Goal: Information Seeking & Learning: Understand process/instructions

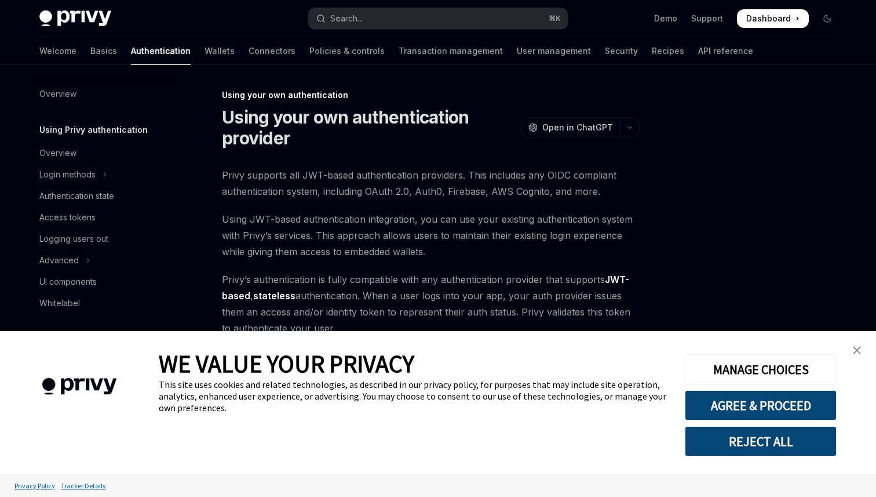
click at [779, 26] on span at bounding box center [773, 18] width 72 height 19
click at [516, 177] on span "Privy supports all JWT-based authentication providers. This includes any OIDC c…" at bounding box center [431, 183] width 418 height 32
click at [860, 350] on img "close banner" at bounding box center [857, 350] width 8 height 8
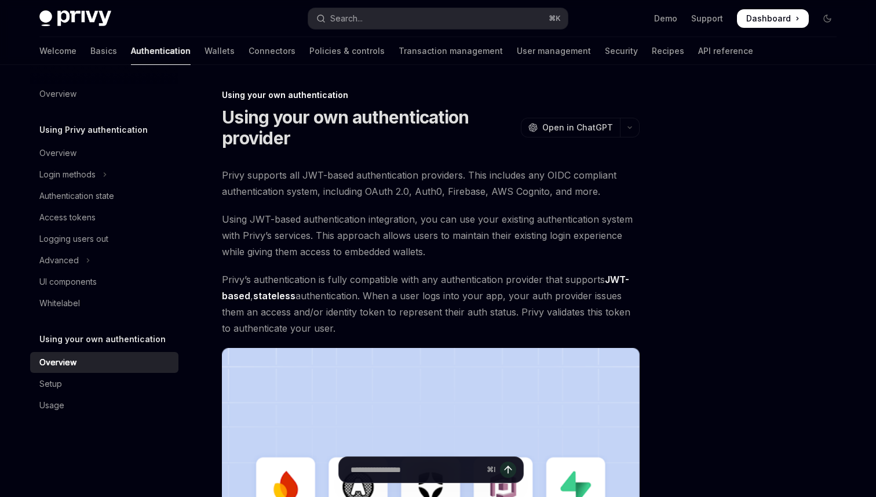
click at [536, 238] on span "Using JWT-based authentication integration, you can use your existing authentic…" at bounding box center [431, 235] width 418 height 49
click at [108, 373] on link "Setup" at bounding box center [104, 383] width 148 height 21
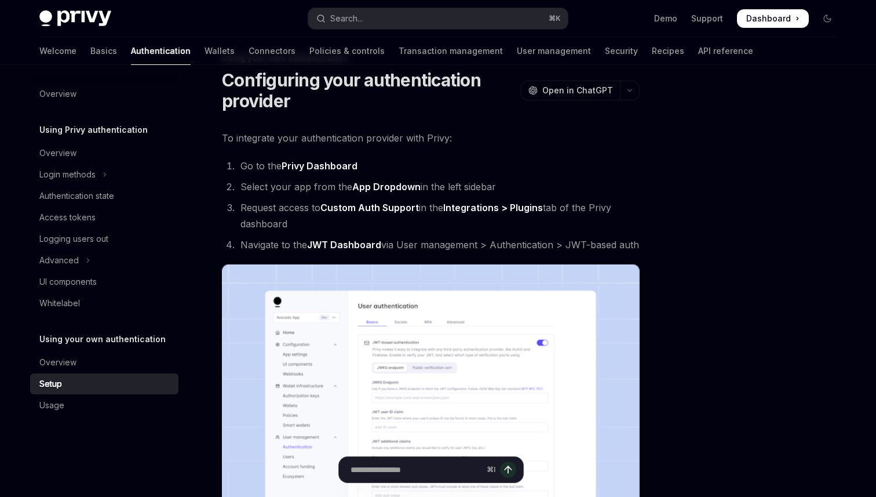
scroll to position [48, 0]
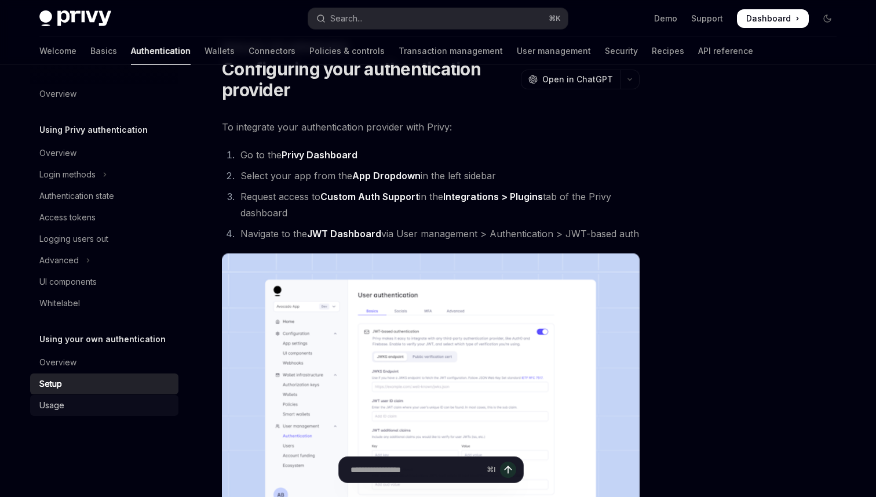
click at [61, 403] on div "Usage" at bounding box center [51, 405] width 25 height 14
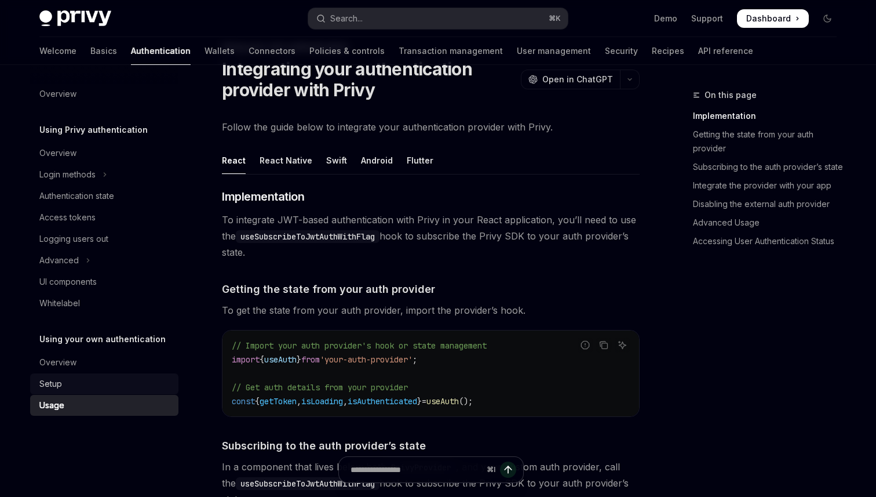
click at [54, 381] on div "Setup" at bounding box center [50, 384] width 23 height 14
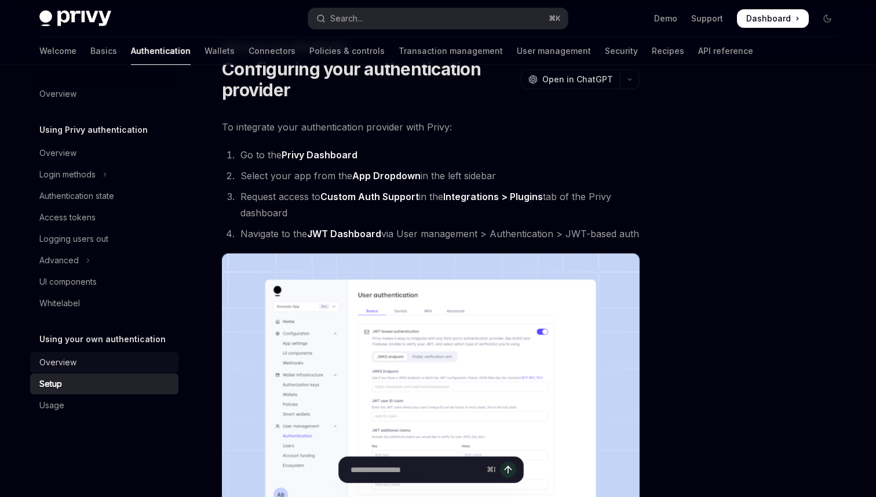
click at [52, 363] on div "Overview" at bounding box center [57, 362] width 37 height 14
type textarea "*"
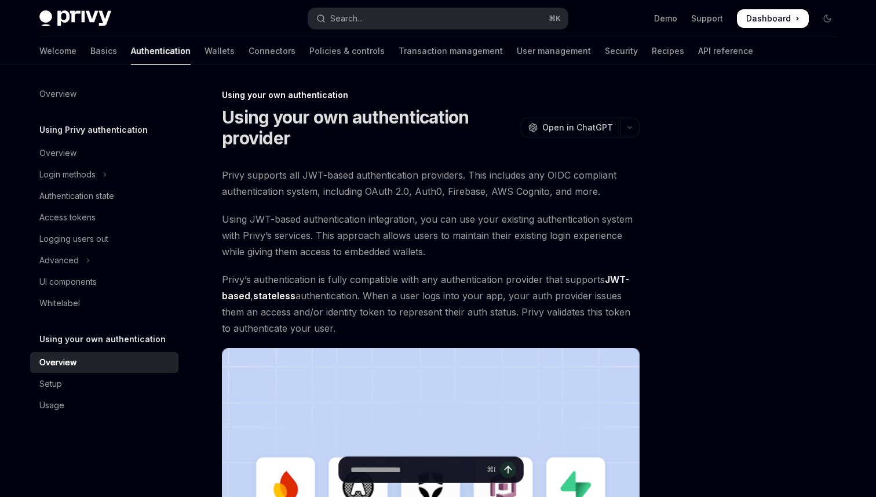
click at [304, 136] on h1 "Using your own authentication provider" at bounding box center [369, 128] width 294 height 42
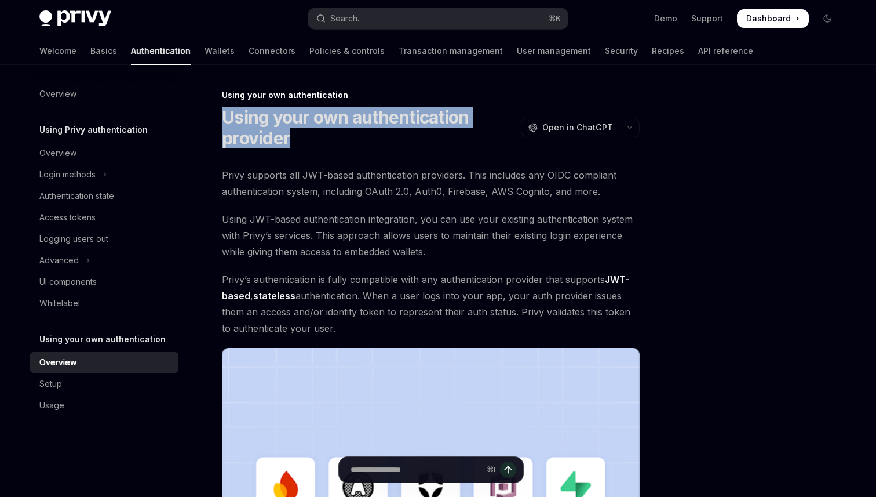
drag, startPoint x: 302, startPoint y: 134, endPoint x: 223, endPoint y: 113, distance: 81.7
click at [223, 113] on h1 "Using your own authentication provider" at bounding box center [369, 128] width 294 height 42
copy h1 "Using your own authentication provider"
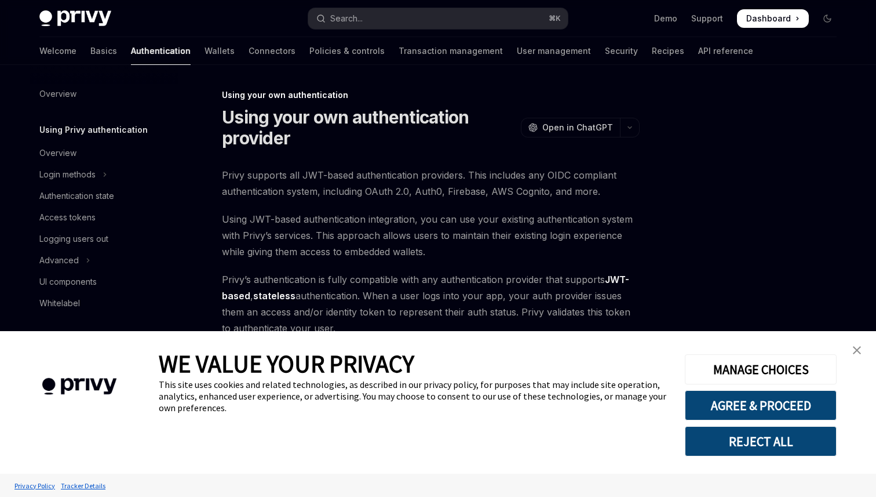
click at [760, 20] on span "Dashboard" at bounding box center [768, 19] width 45 height 12
